Goal: Task Accomplishment & Management: Use online tool/utility

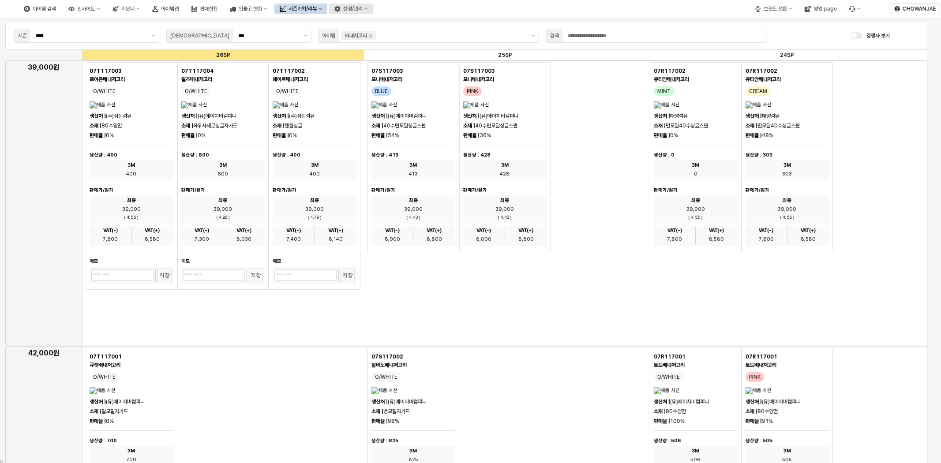
click at [362, 6] on div "설정/관리" at bounding box center [352, 9] width 19 height 6
click at [446, 25] on div "제품 정보 관리" at bounding box center [434, 24] width 47 height 7
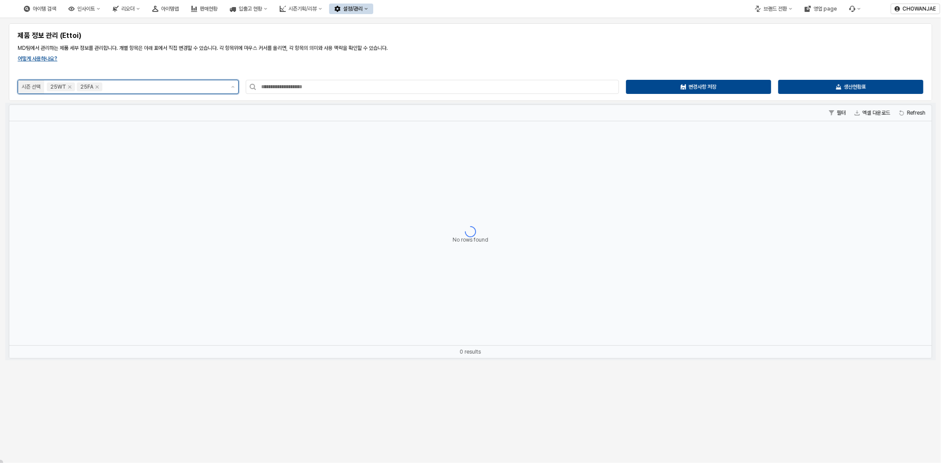
click at [192, 85] on input "App Frame" at bounding box center [164, 86] width 121 height 9
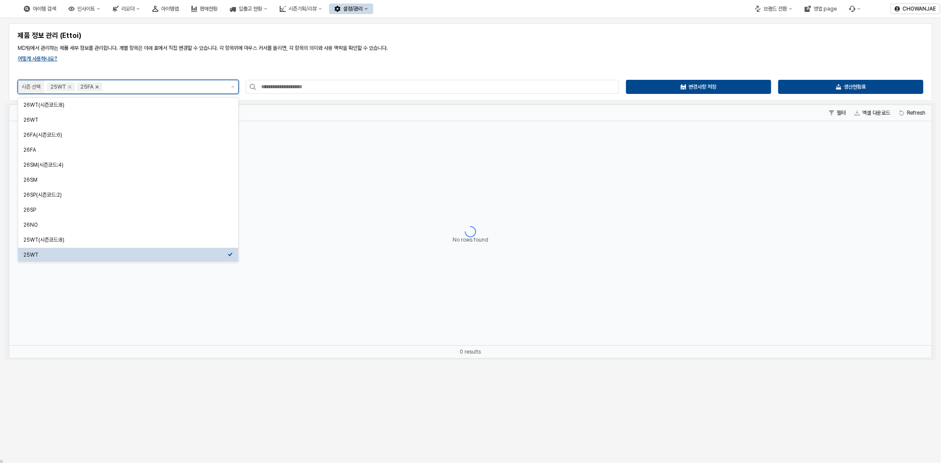
click at [97, 87] on icon "Remove 25FA" at bounding box center [96, 86] width 7 height 7
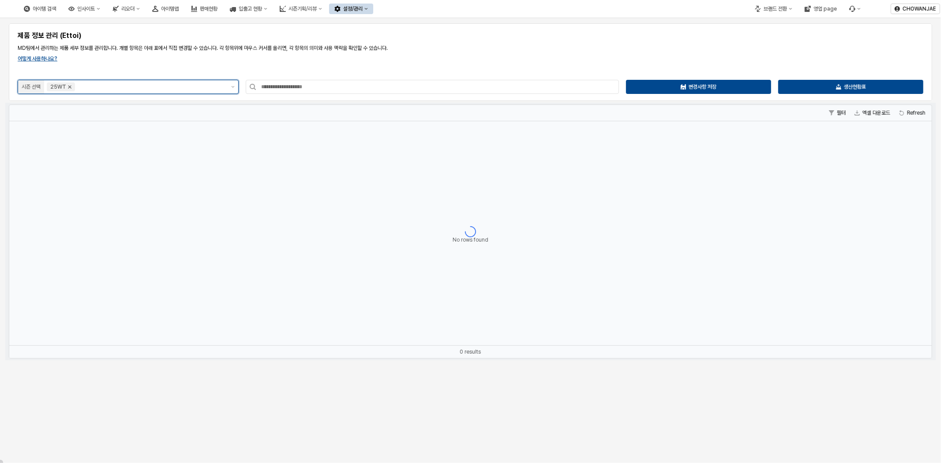
click at [67, 87] on icon "Remove 25WT" at bounding box center [69, 86] width 7 height 7
click at [103, 87] on input "App Frame" at bounding box center [137, 86] width 176 height 9
click at [105, 221] on div "26NO" at bounding box center [125, 224] width 204 height 7
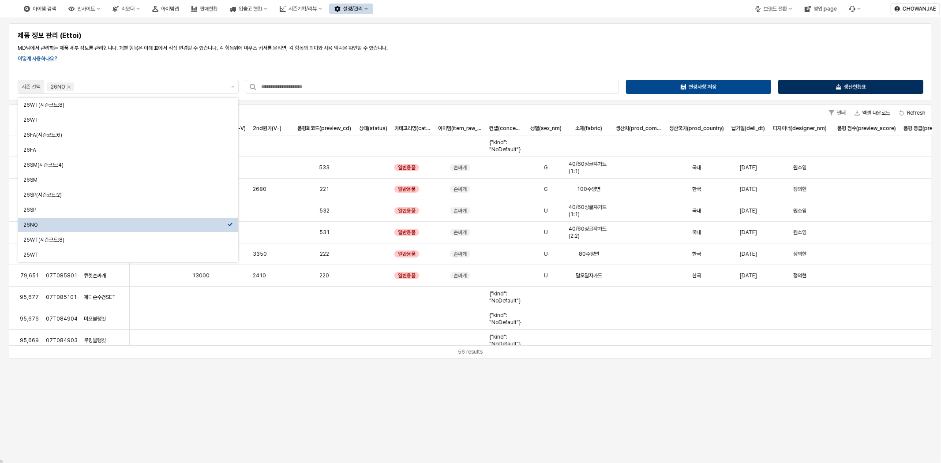
click at [848, 90] on div "생산현황표" at bounding box center [850, 86] width 137 height 13
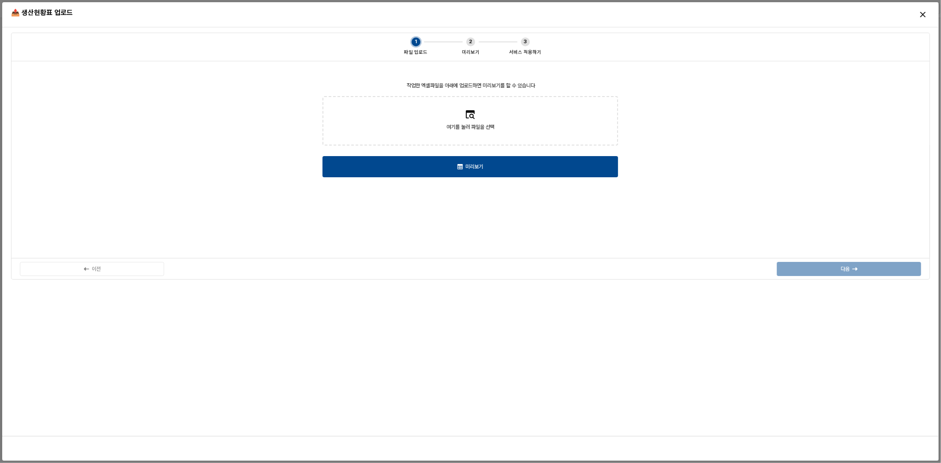
click at [497, 118] on label "여기를 눌러 파일을 선택" at bounding box center [470, 121] width 294 height 48
click at [470, 121] on input "여기를 눌러 파일을 선택" at bounding box center [470, 121] width 0 height 0
type input "**********"
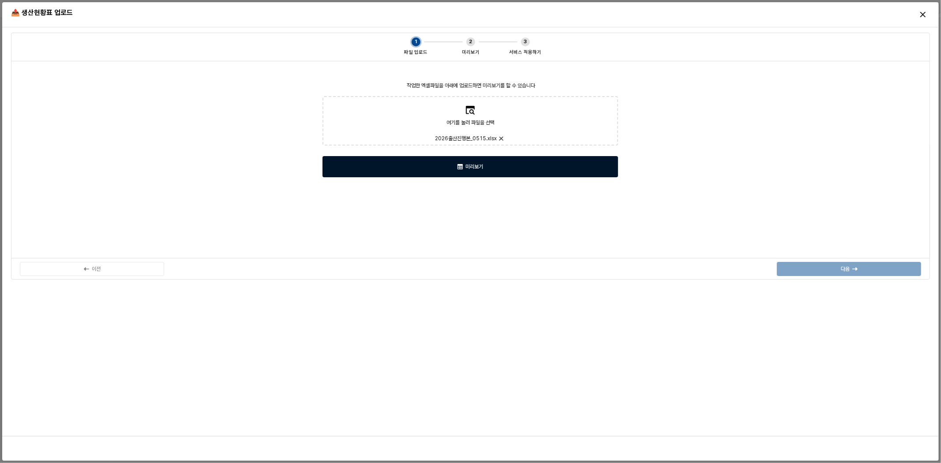
click at [516, 166] on div "미리보기" at bounding box center [470, 167] width 288 height 20
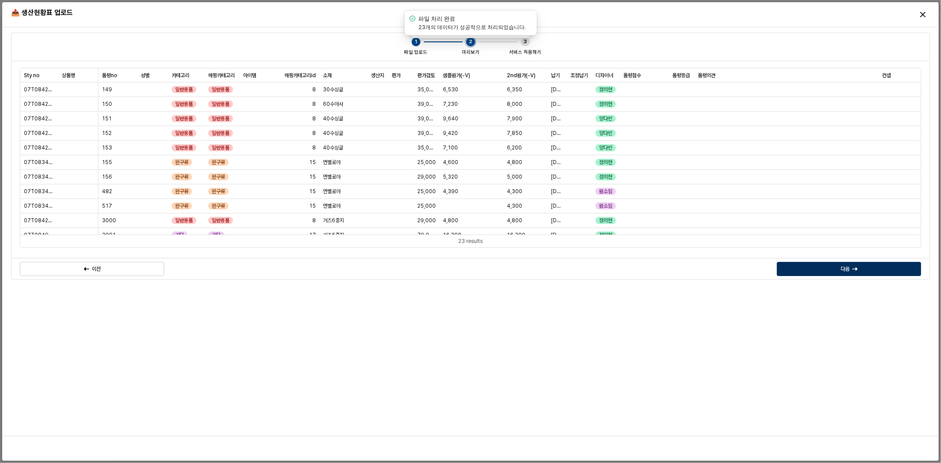
click at [872, 269] on div "다음" at bounding box center [849, 268] width 136 height 13
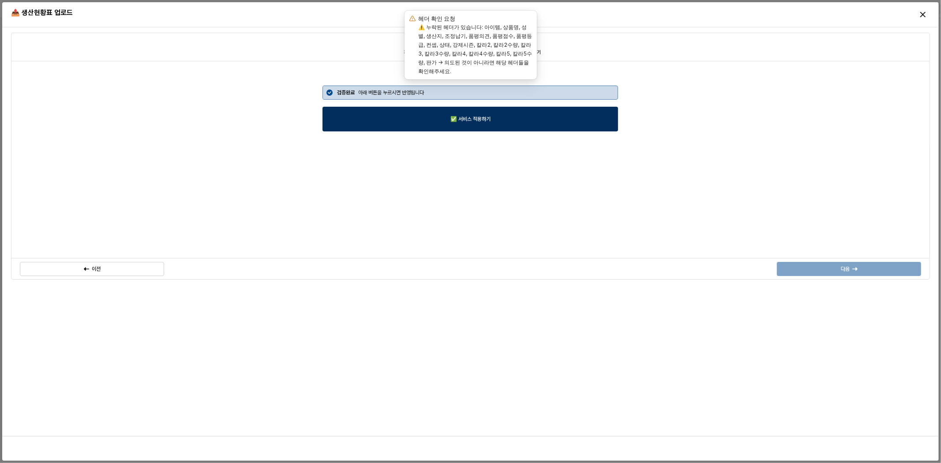
click at [564, 120] on div "✅ 서비스 적용하기" at bounding box center [470, 119] width 288 height 24
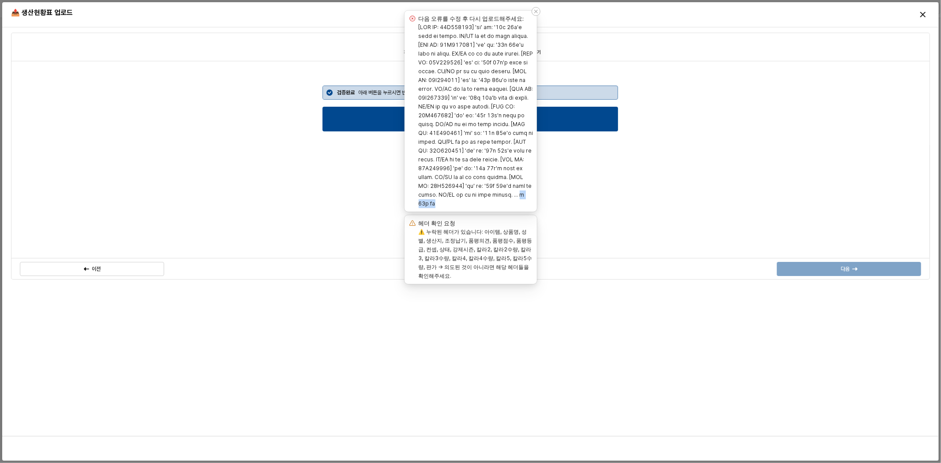
drag, startPoint x: 514, startPoint y: 258, endPoint x: 526, endPoint y: 268, distance: 14.7
click at [526, 207] on label "Notifications (F8)" at bounding box center [475, 115] width 115 height 183
click at [464, 193] on label "Notifications (F8)" at bounding box center [475, 115] width 115 height 183
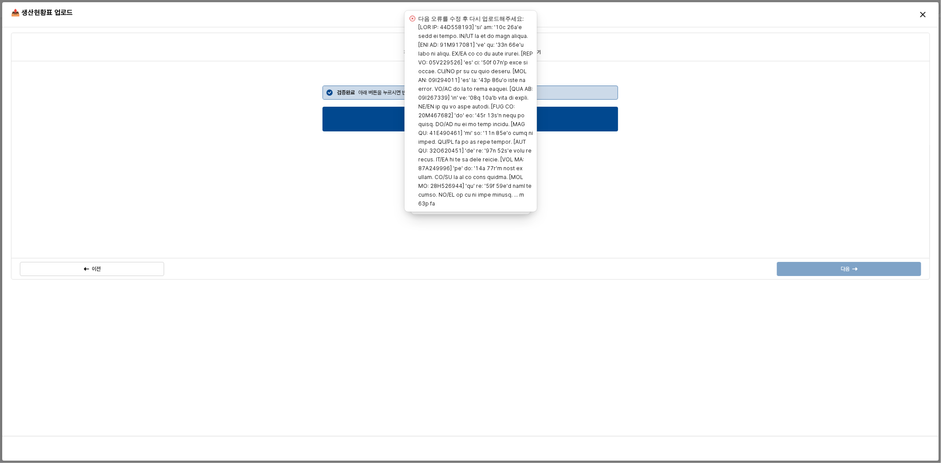
click at [724, 187] on div "검증완료 아래 버튼을 누르시면 반영됩니다 ✅ 서비스 적용하기" at bounding box center [470, 159] width 908 height 187
click at [684, 127] on div "검증완료 아래 버튼을 누르시면 반영됩니다 ✅ 서비스 적용하기" at bounding box center [470, 159] width 908 height 187
click at [923, 15] on icon "Close" at bounding box center [922, 14] width 5 height 5
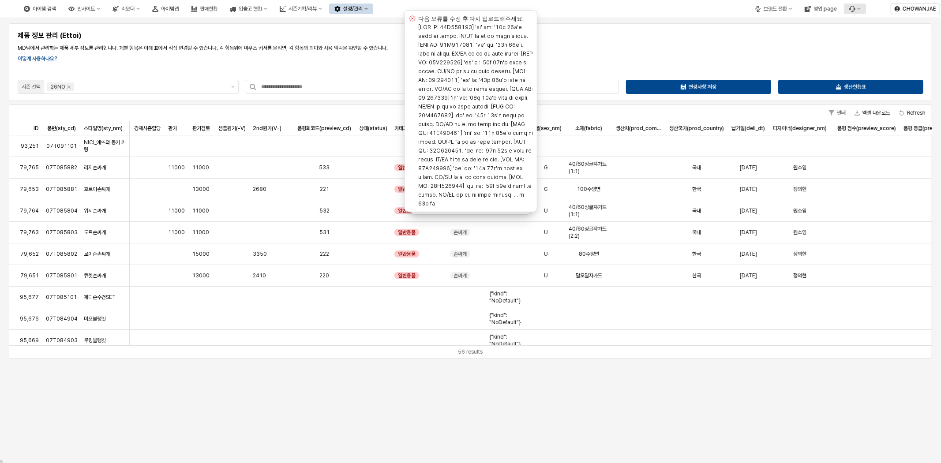
click at [852, 7] on icon "Menu item 6" at bounding box center [852, 9] width 6 height 6
click at [862, 23] on div "버그 제보/개선 요청" at bounding box center [879, 24] width 47 height 7
